Goal: Check status

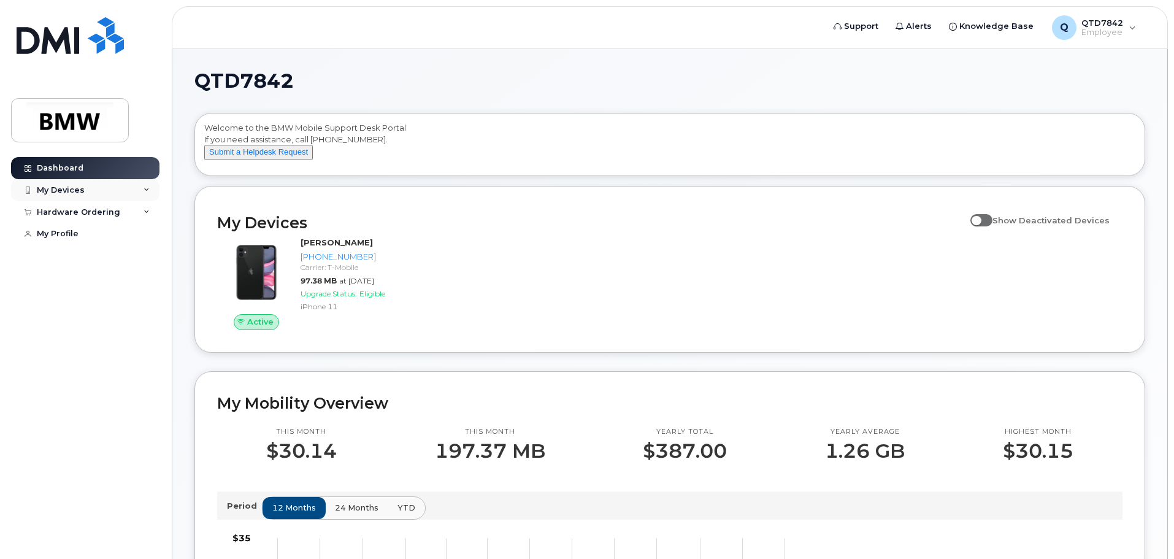
click at [87, 185] on div "My Devices" at bounding box center [85, 190] width 148 height 22
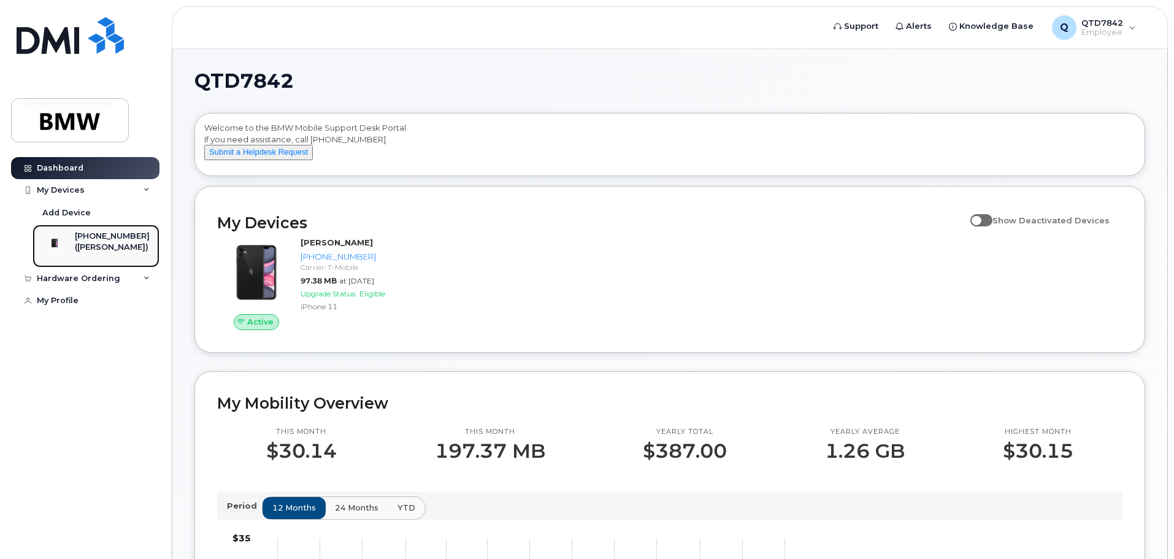
click at [107, 253] on div "([PERSON_NAME])" at bounding box center [112, 247] width 75 height 11
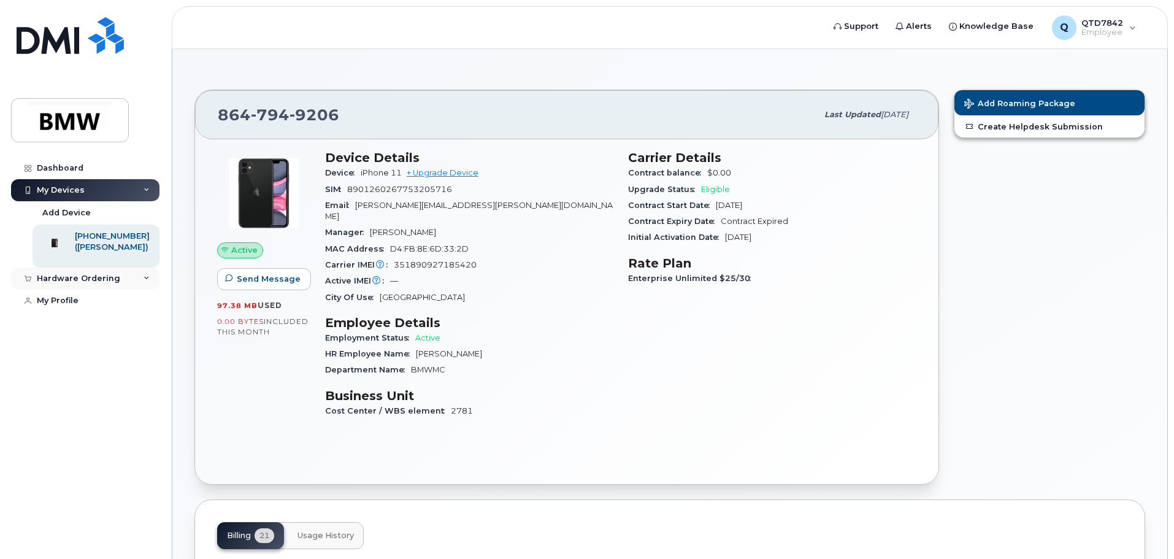
click at [117, 288] on div "Hardware Ordering" at bounding box center [85, 278] width 148 height 22
click at [705, 189] on span "Eligible" at bounding box center [715, 189] width 29 height 9
